Goal: Find specific page/section: Find specific page/section

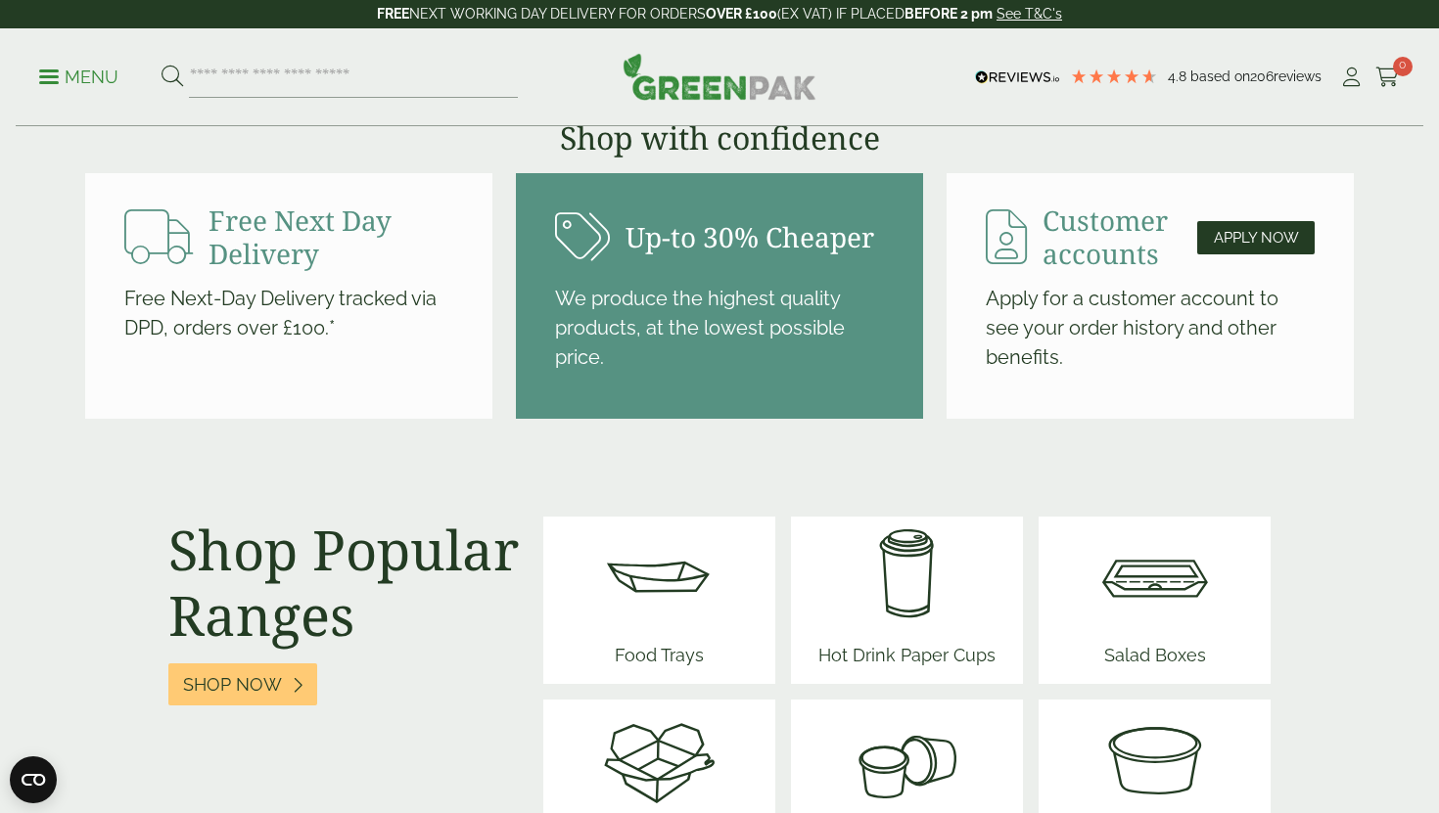
scroll to position [2173, 0]
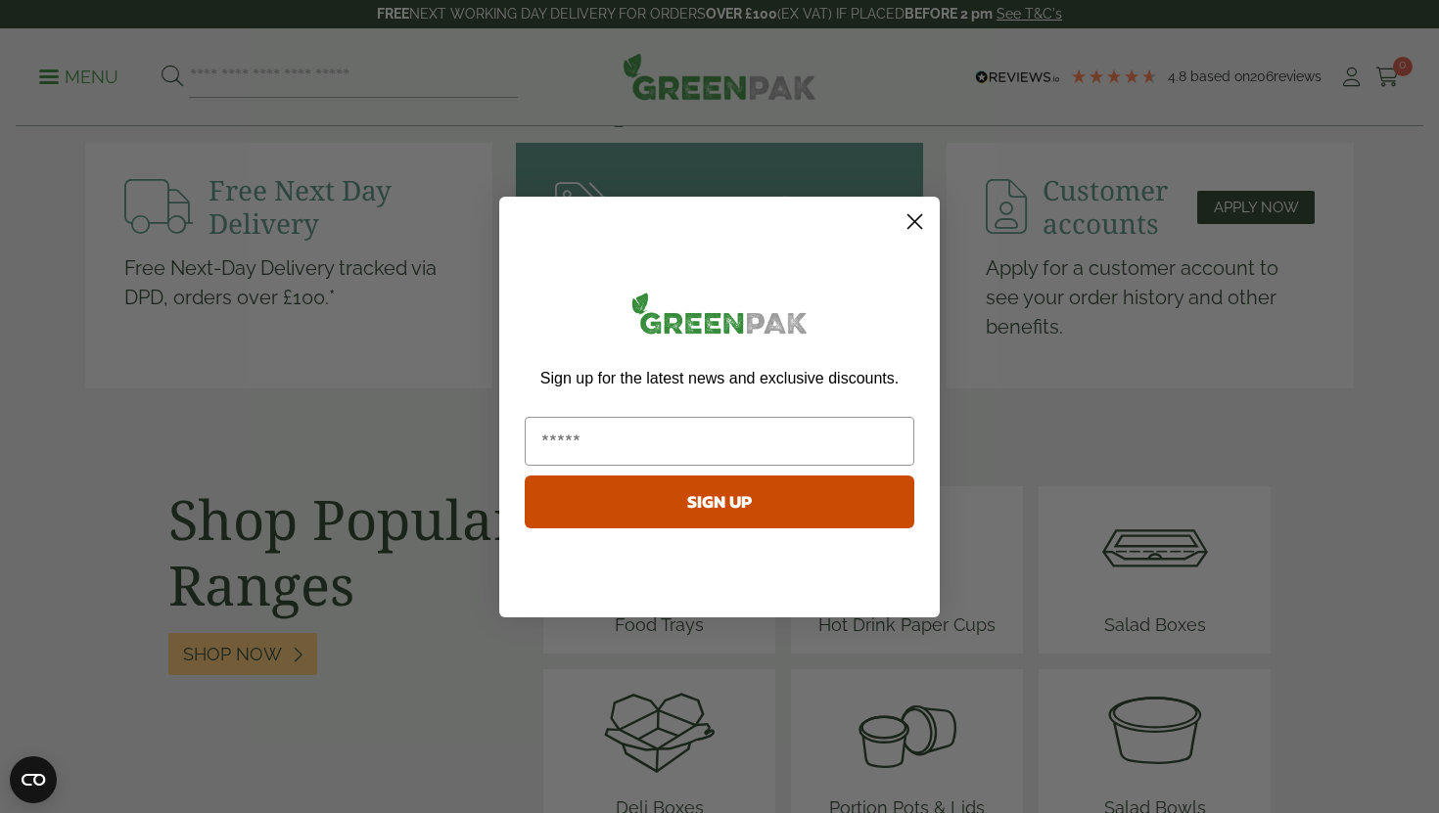
click at [922, 221] on circle "Close dialog" at bounding box center [914, 221] width 32 height 32
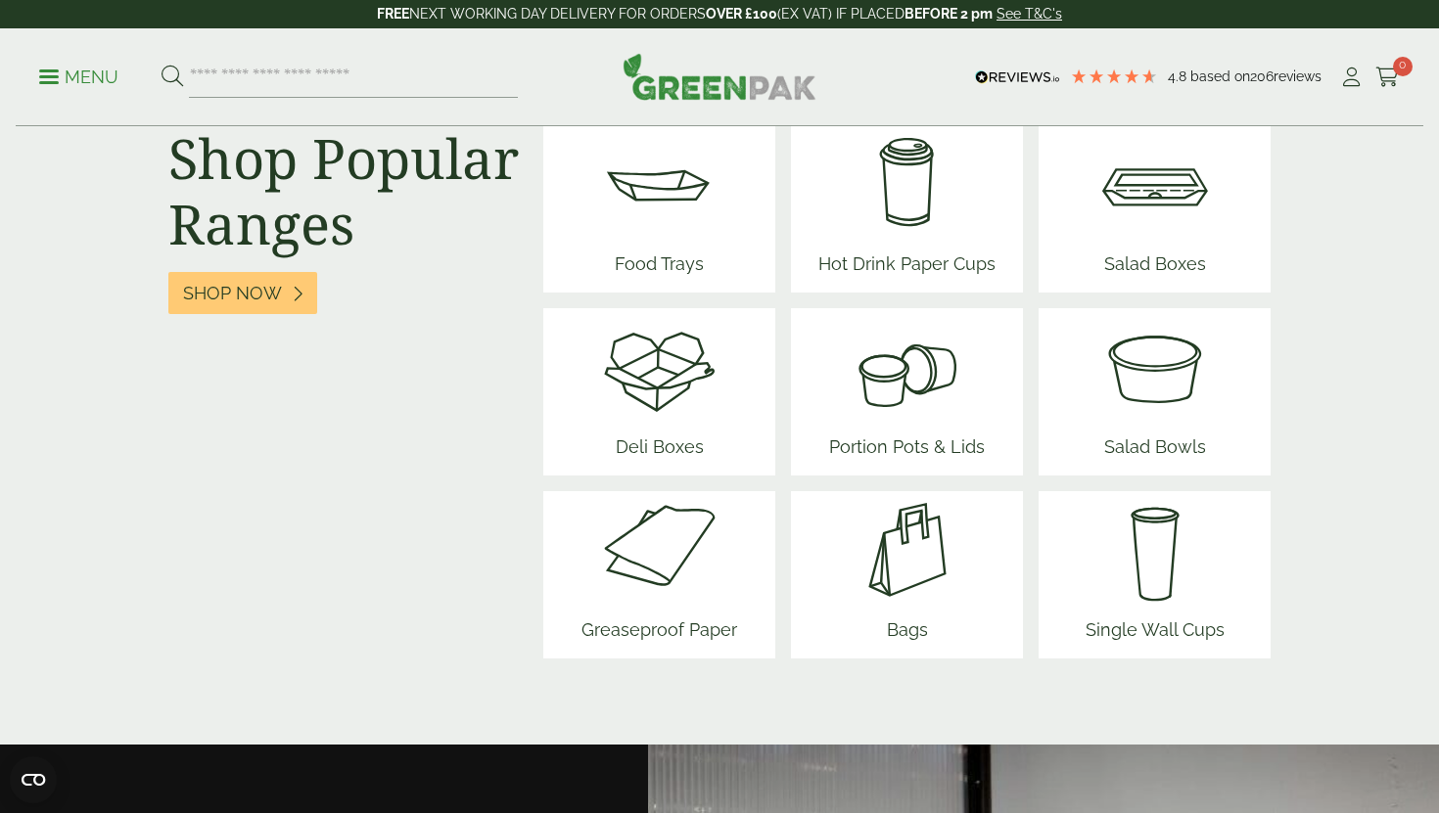
scroll to position [2532, 0]
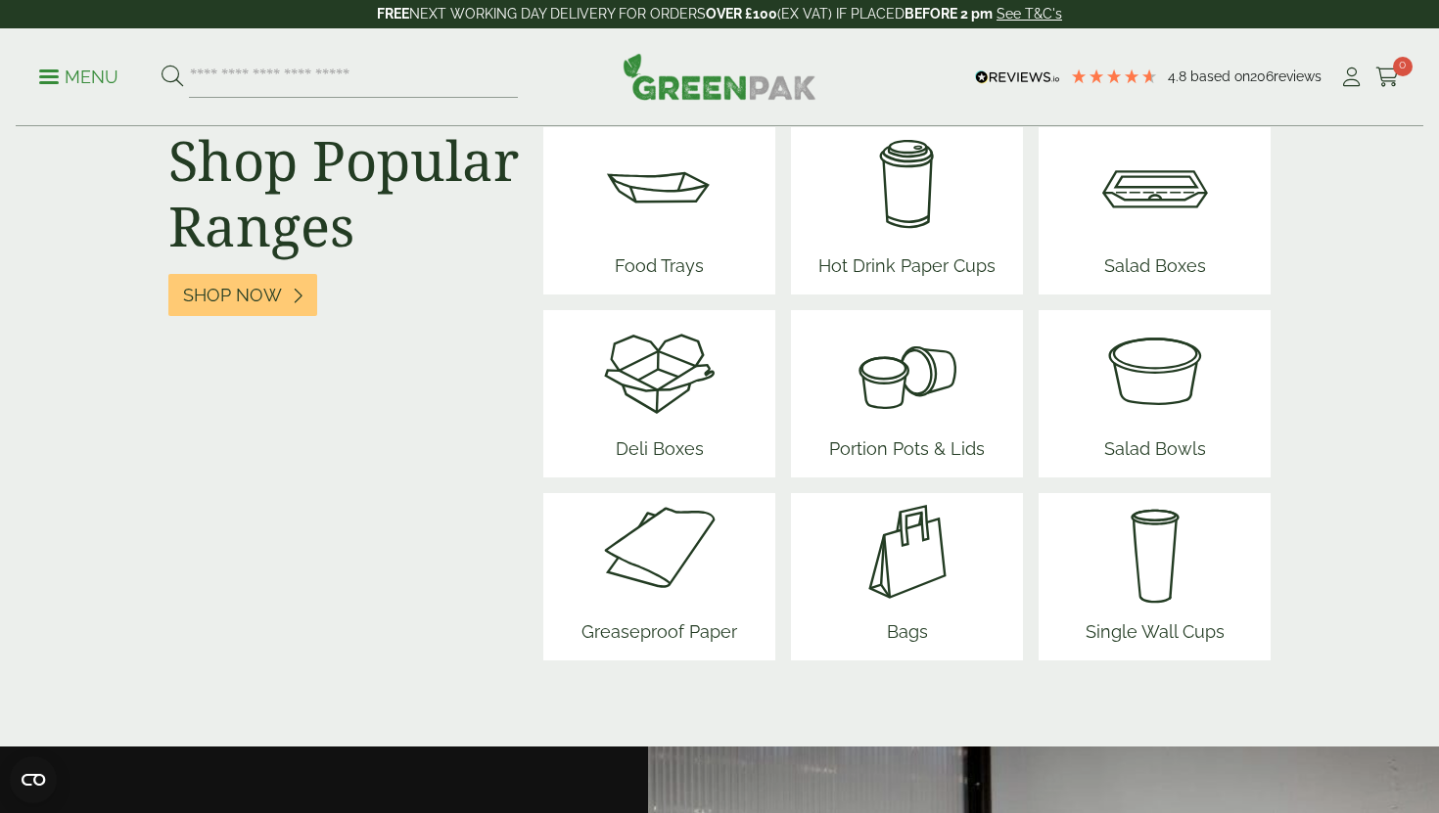
click at [47, 61] on ul "Menu" at bounding box center [278, 77] width 479 height 41
click at [83, 79] on p "Menu" at bounding box center [78, 77] width 79 height 23
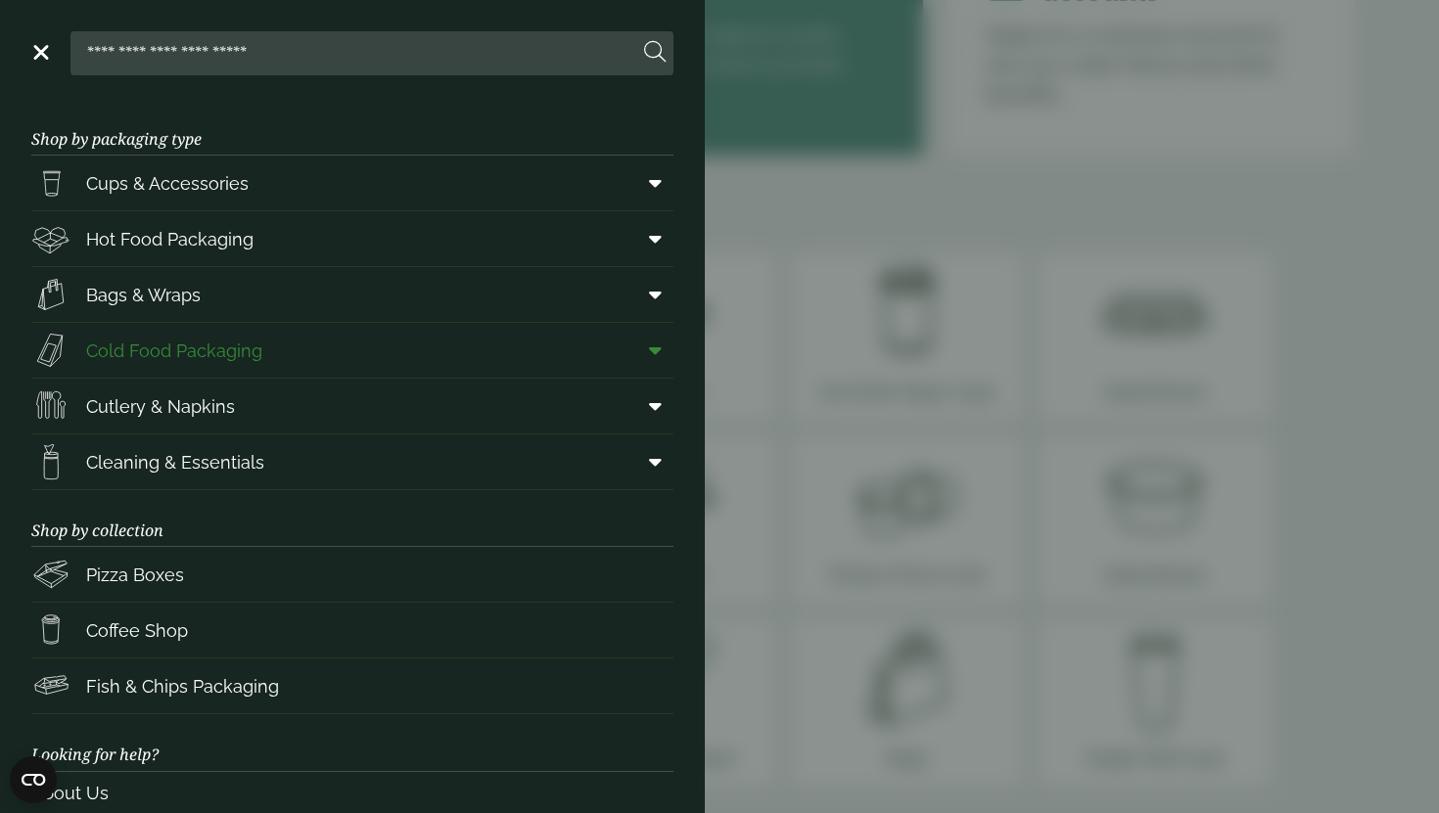
click at [163, 360] on span "Cold Food Packaging" at bounding box center [174, 351] width 176 height 26
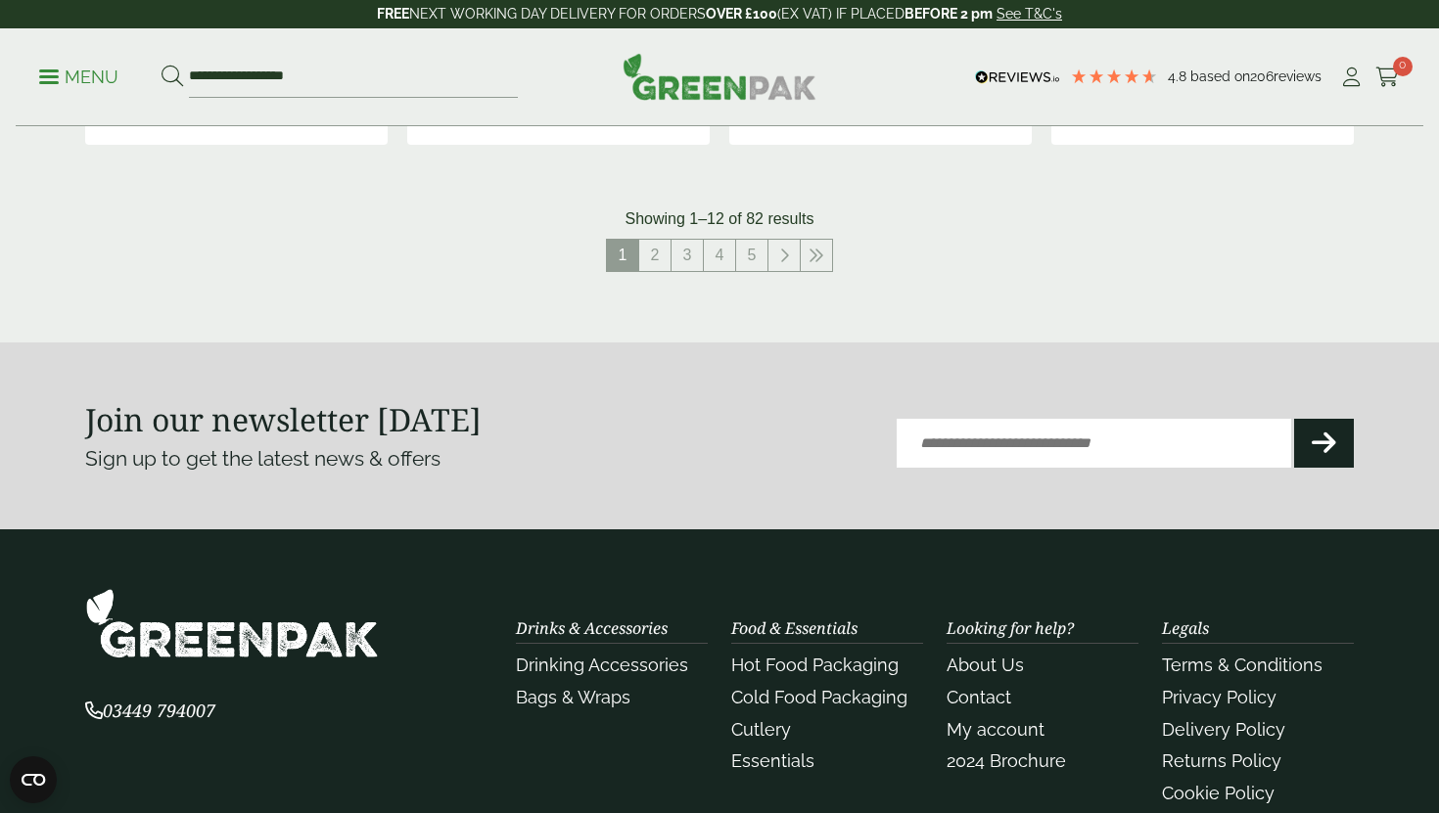
scroll to position [2033, 0]
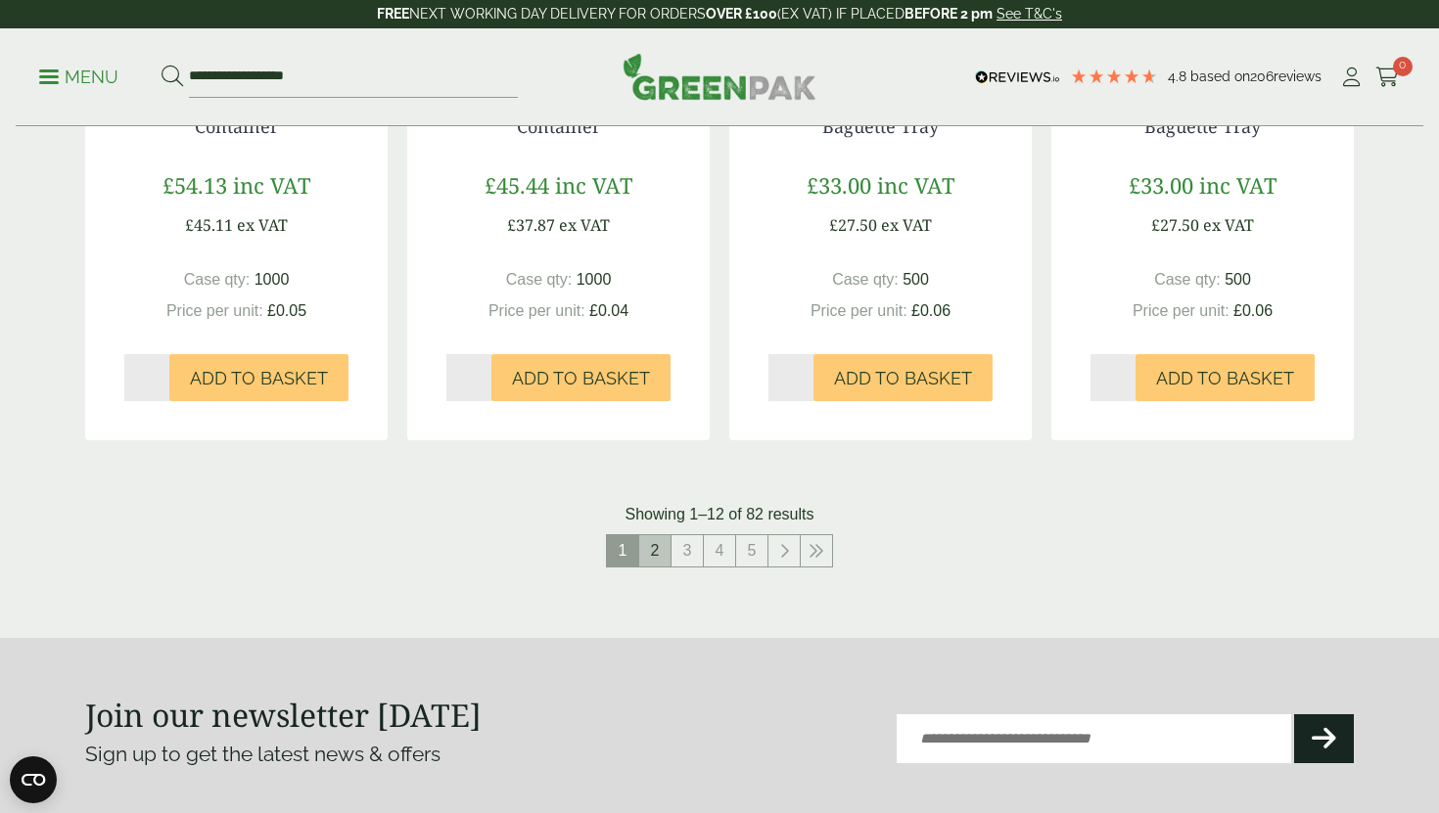
click at [660, 542] on link "2" at bounding box center [654, 550] width 31 height 31
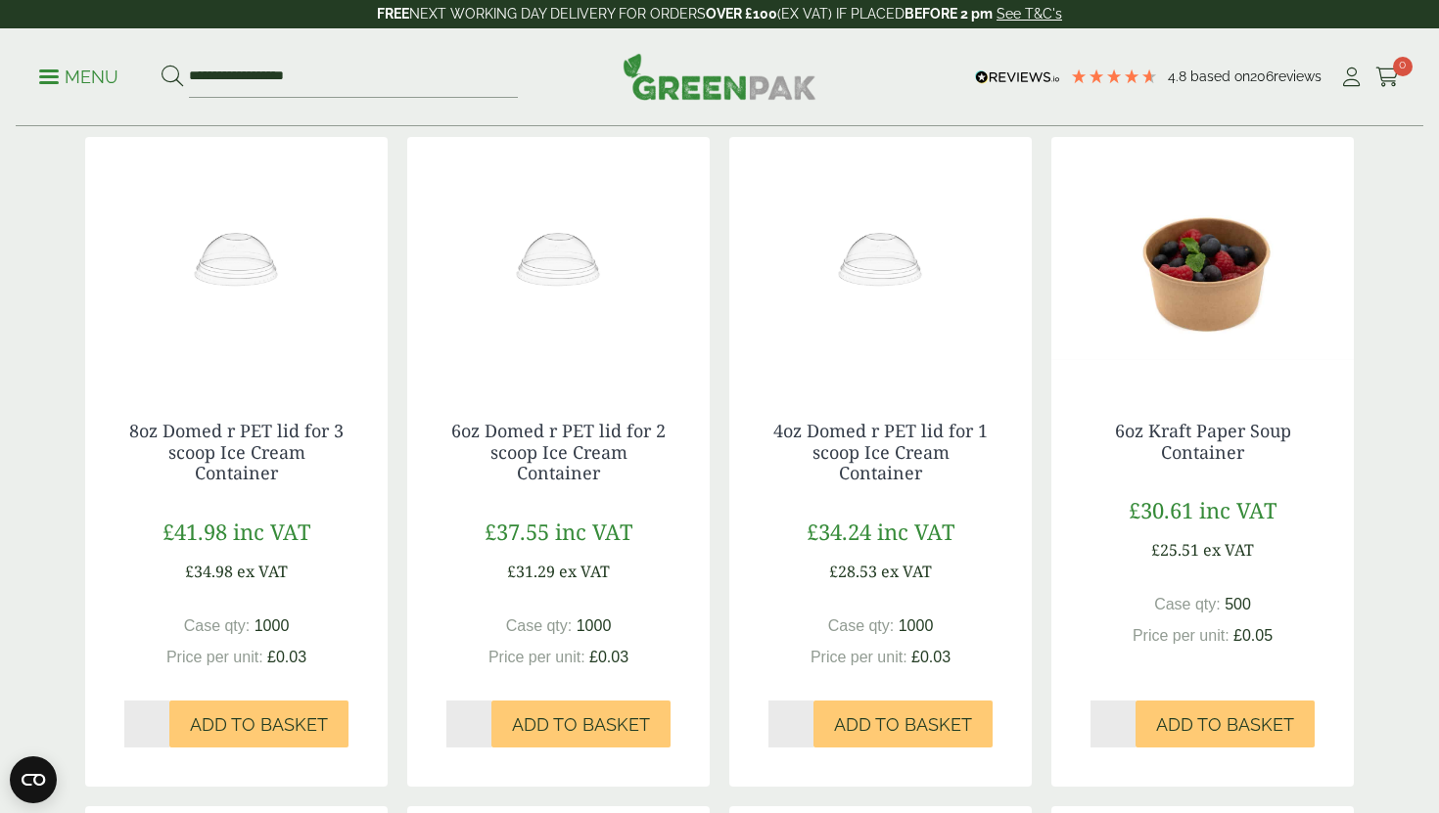
scroll to position [295, 0]
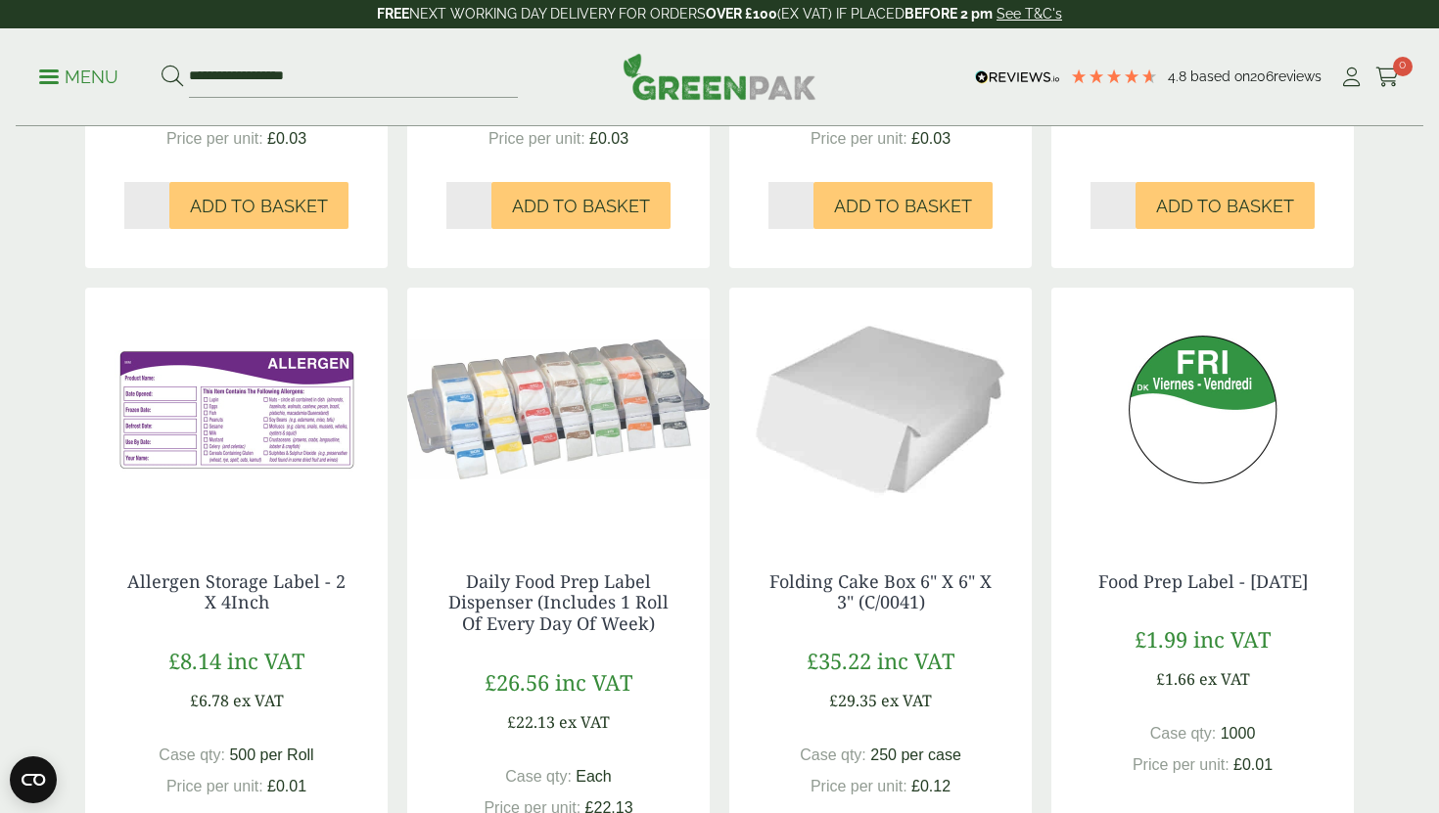
scroll to position [2033, 0]
